Goal: Task Accomplishment & Management: Use online tool/utility

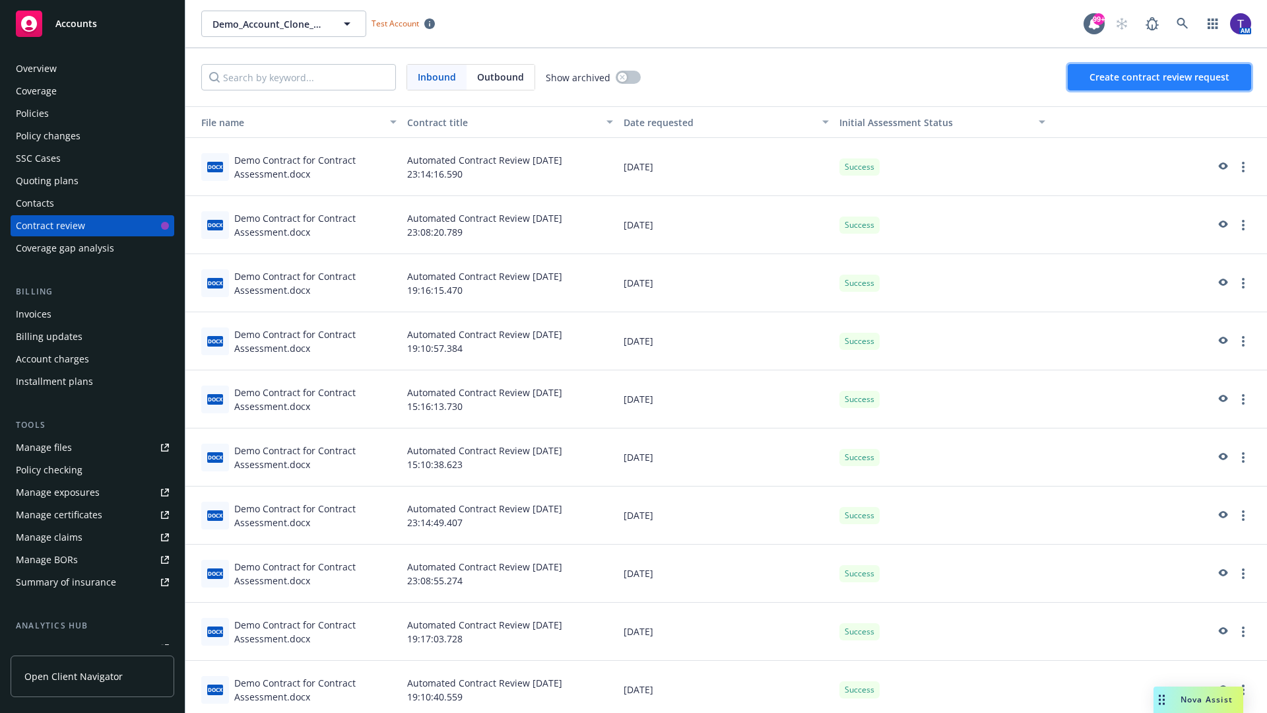
click at [1160, 77] on span "Create contract review request" at bounding box center [1159, 77] width 140 height 13
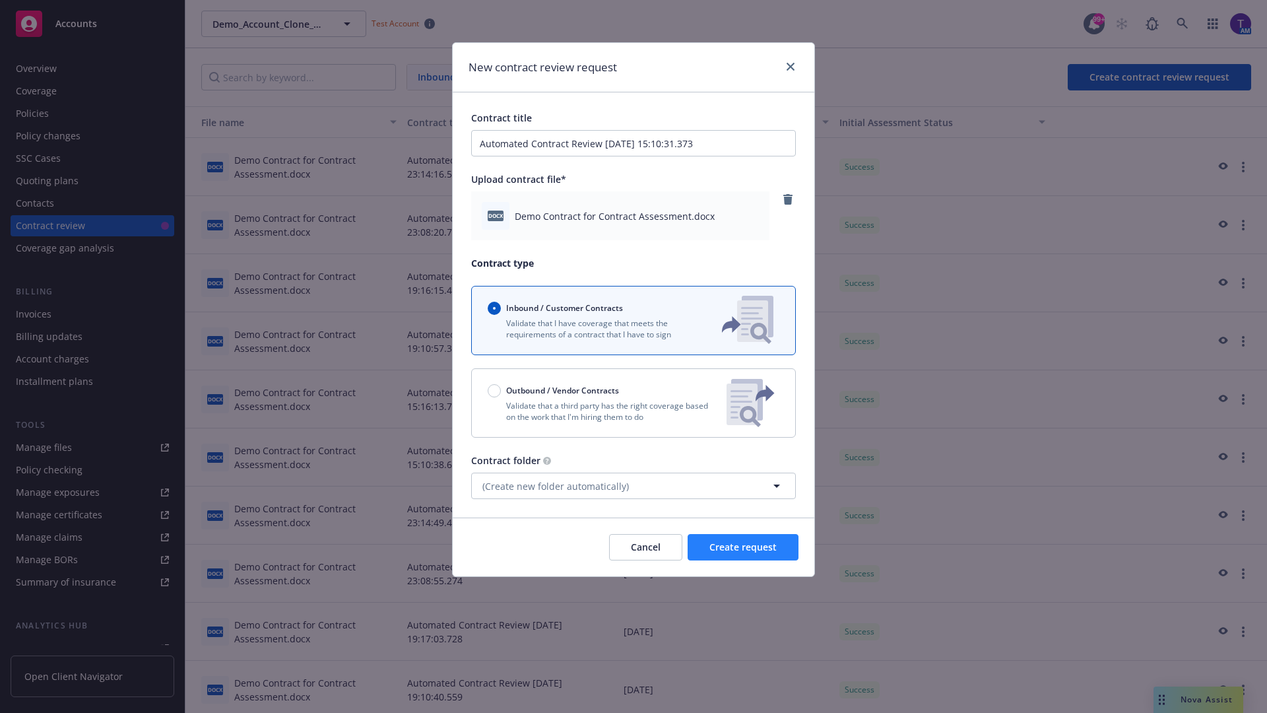
type input "Automated Contract Review [DATE] 15:10:31.373"
click at [743, 547] on span "Create request" at bounding box center [742, 546] width 67 height 13
